Goal: Task Accomplishment & Management: Use online tool/utility

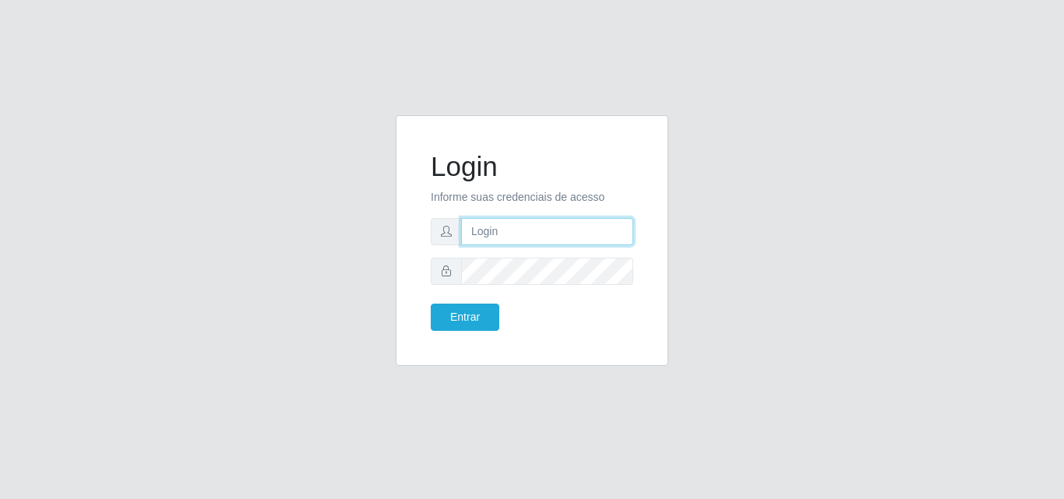
click at [521, 239] on input "text" at bounding box center [547, 231] width 172 height 27
type input "[EMAIL_ADDRESS][DOMAIN_NAME]"
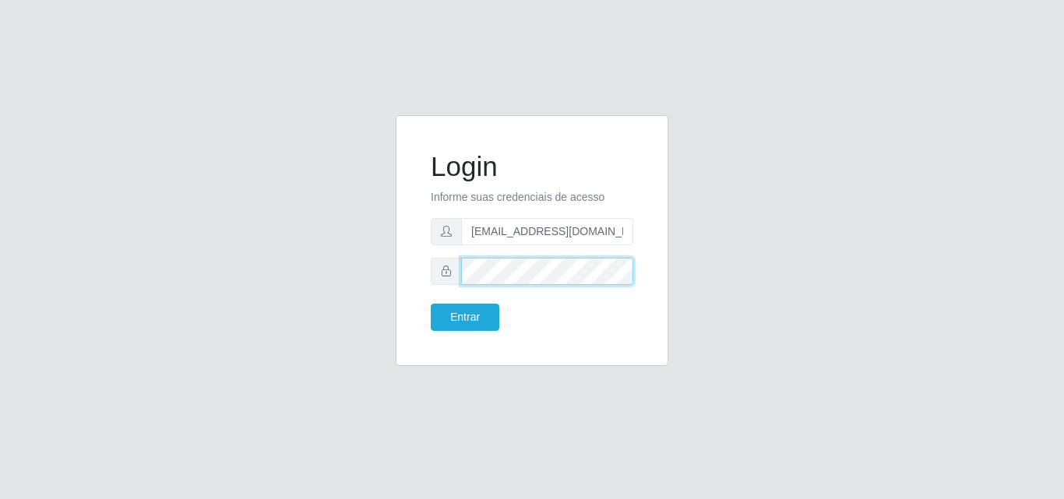
click at [431, 304] on button "Entrar" at bounding box center [465, 317] width 69 height 27
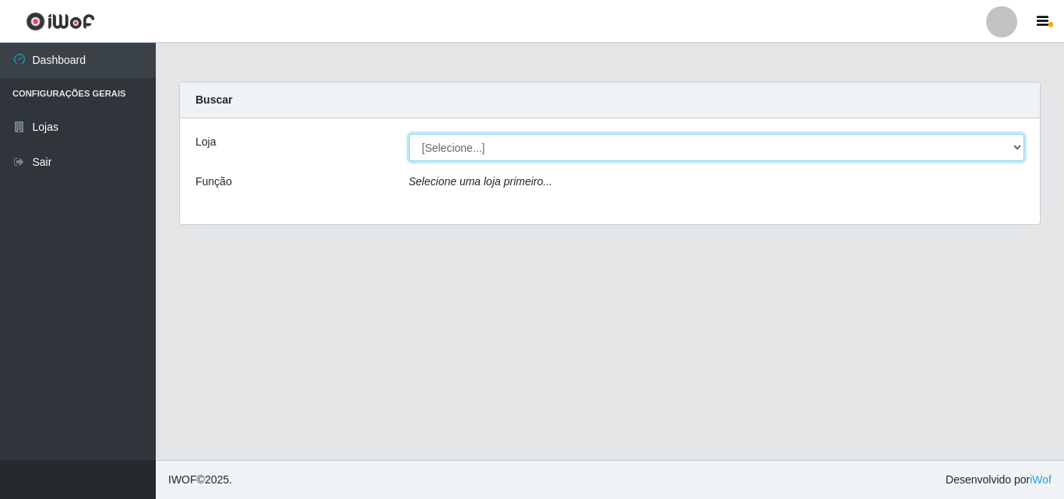
click at [817, 147] on select "[Selecione...] Corte Fácil - Unidade Emaús" at bounding box center [717, 147] width 616 height 27
select select "201"
click at [409, 134] on select "[Selecione...] Corte Fácil - Unidade Emaús" at bounding box center [717, 147] width 616 height 27
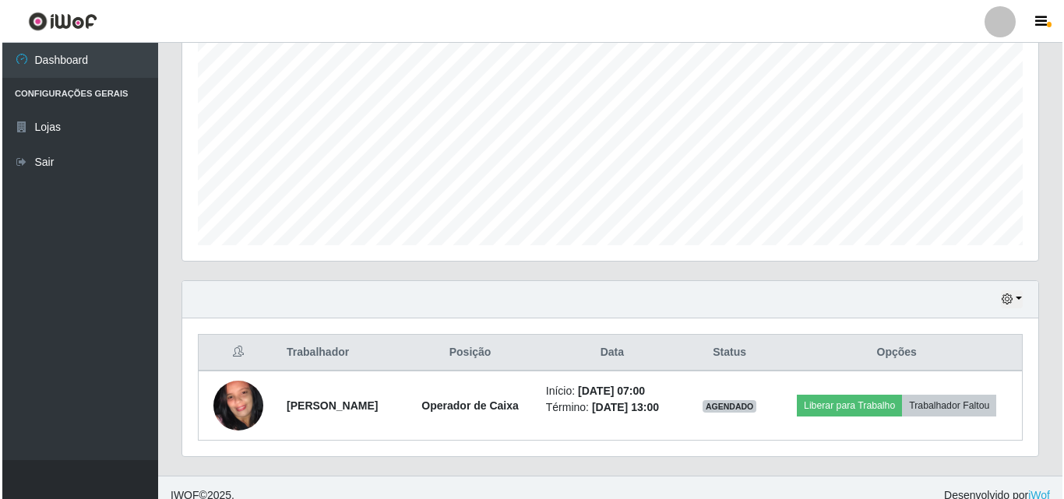
scroll to position [327, 0]
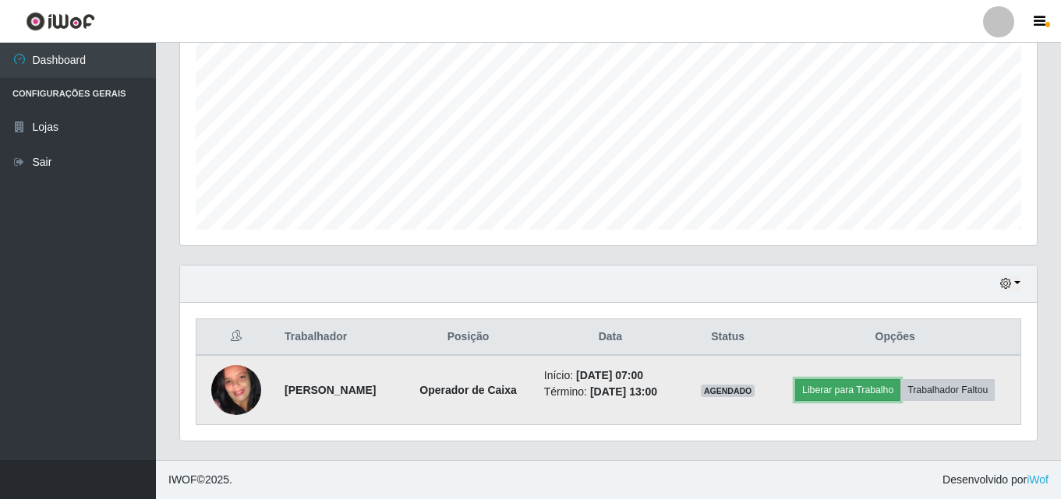
click at [867, 389] on button "Liberar para Trabalho" at bounding box center [847, 390] width 105 height 22
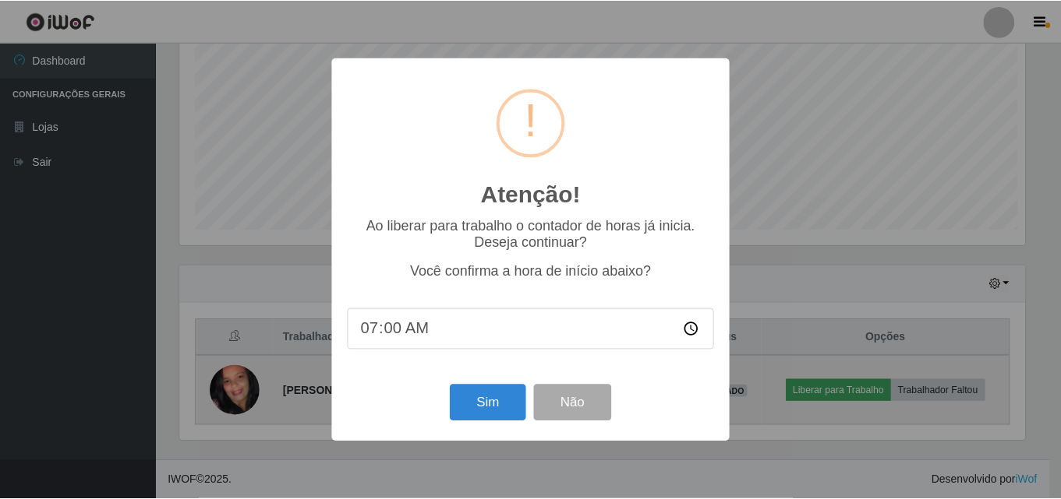
scroll to position [323, 849]
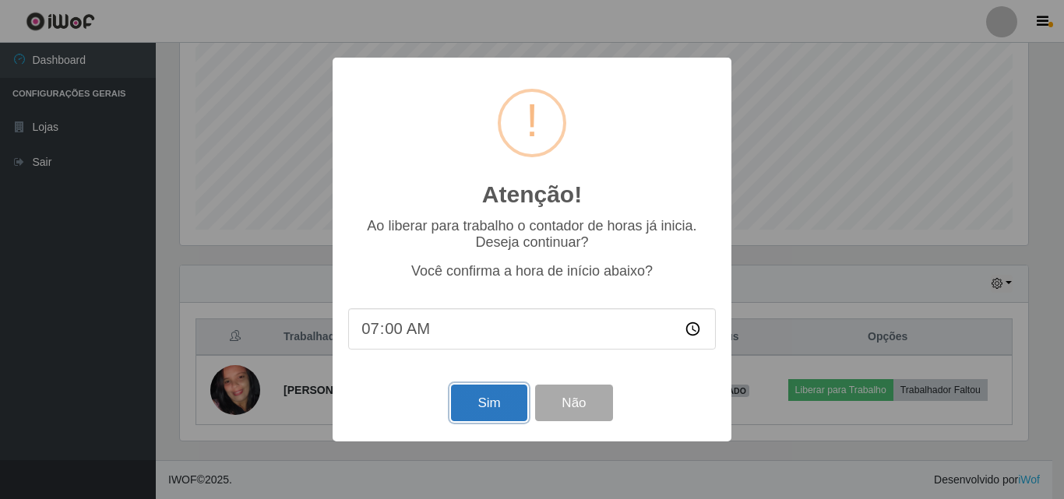
click at [503, 405] on button "Sim" at bounding box center [489, 403] width 76 height 37
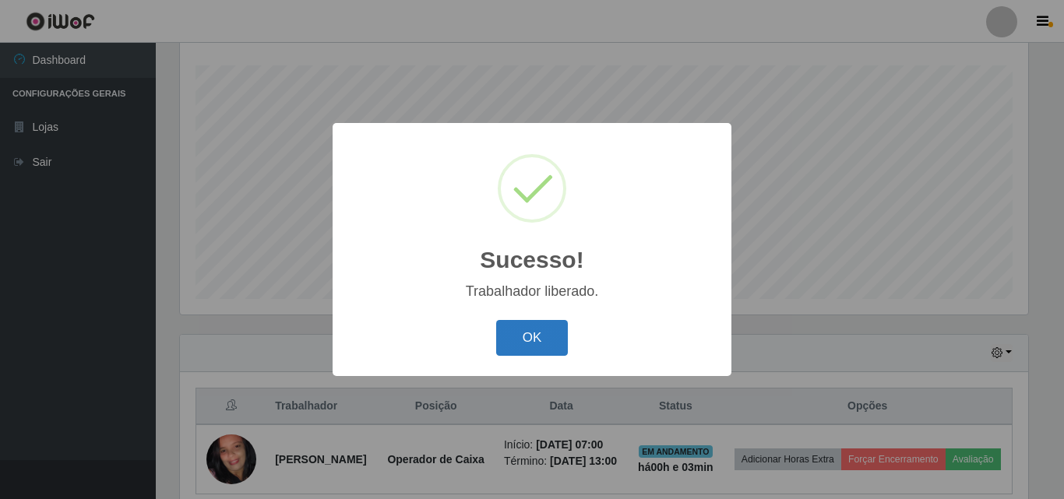
click at [548, 341] on button "OK" at bounding box center [532, 338] width 72 height 37
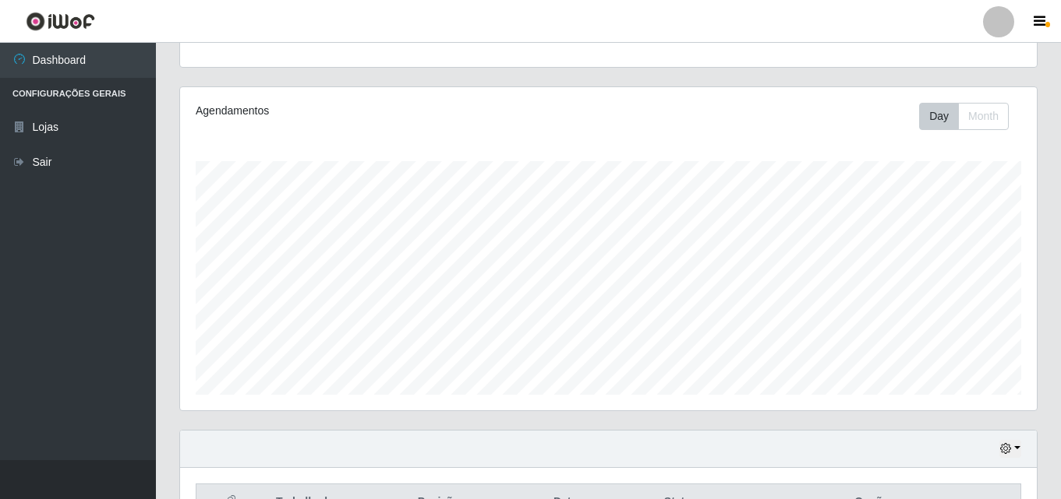
scroll to position [0, 0]
